Goal: Transaction & Acquisition: Subscribe to service/newsletter

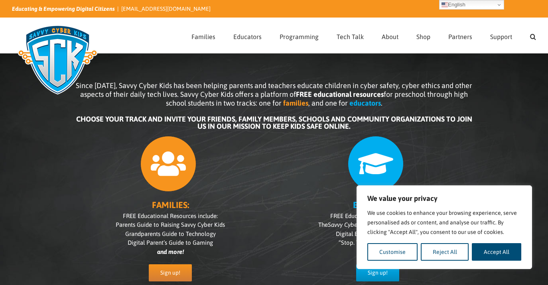
click at [36, 145] on div "Since [DATE], Savvy Cyber Kids has been helping parents and teachers educate ch…" at bounding box center [274, 180] width 548 height 279
click at [496, 253] on button "Accept All" at bounding box center [496, 252] width 49 height 18
checkbox input "true"
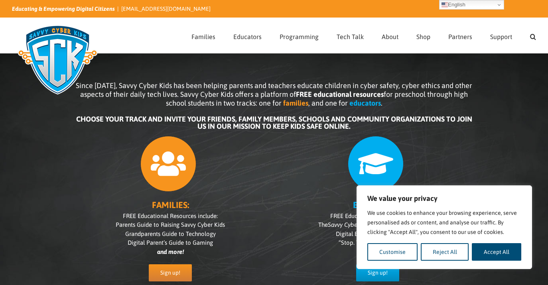
checkbox input "true"
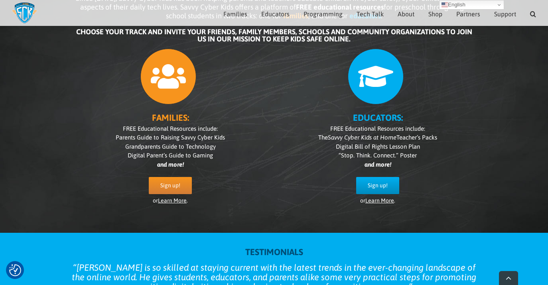
scroll to position [83, 0]
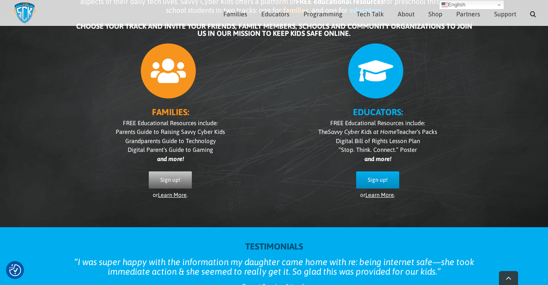
click at [178, 178] on span "Sign up!" at bounding box center [170, 180] width 20 height 7
